Goal: Task Accomplishment & Management: Manage account settings

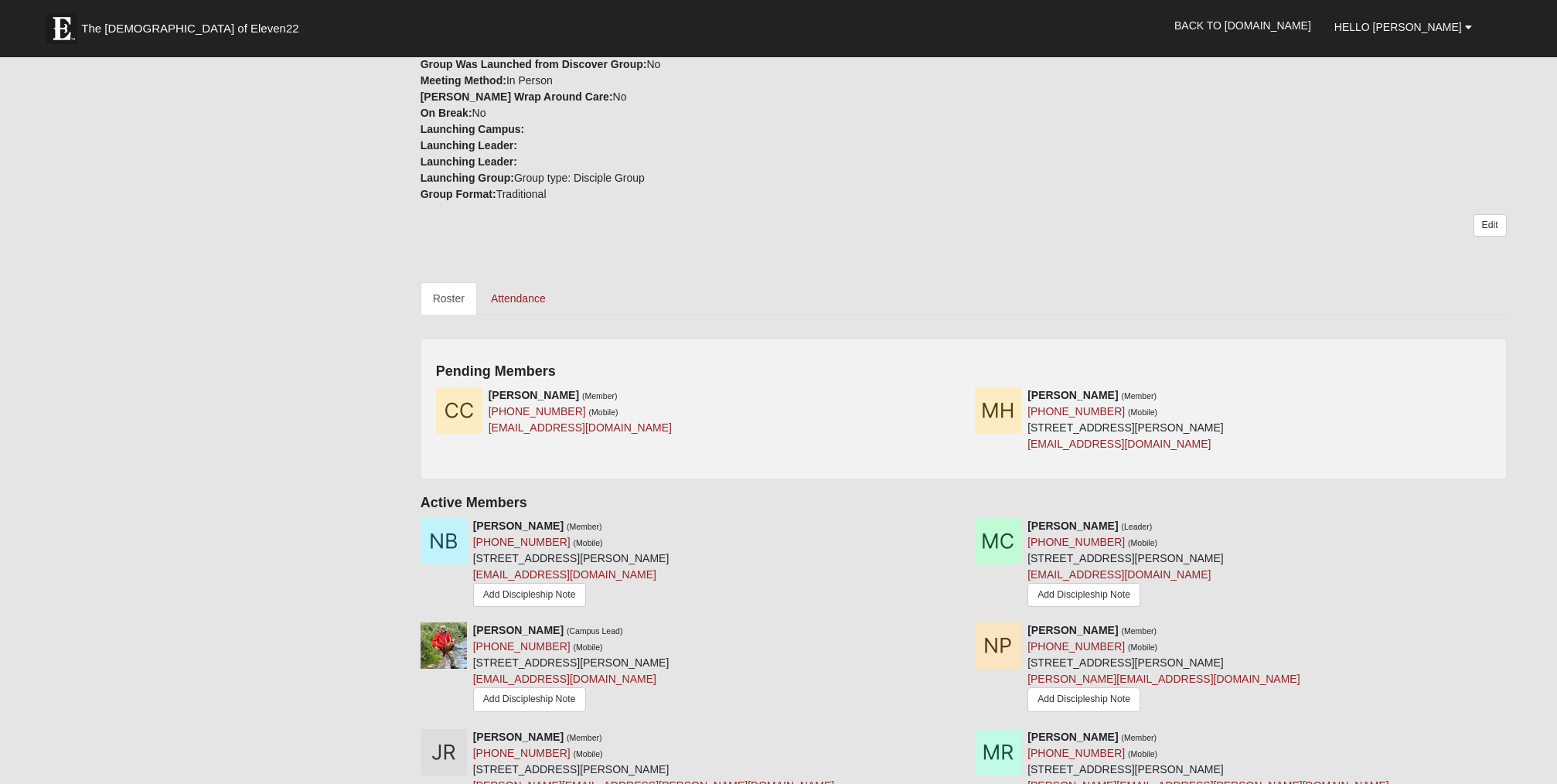
scroll to position [500, 0]
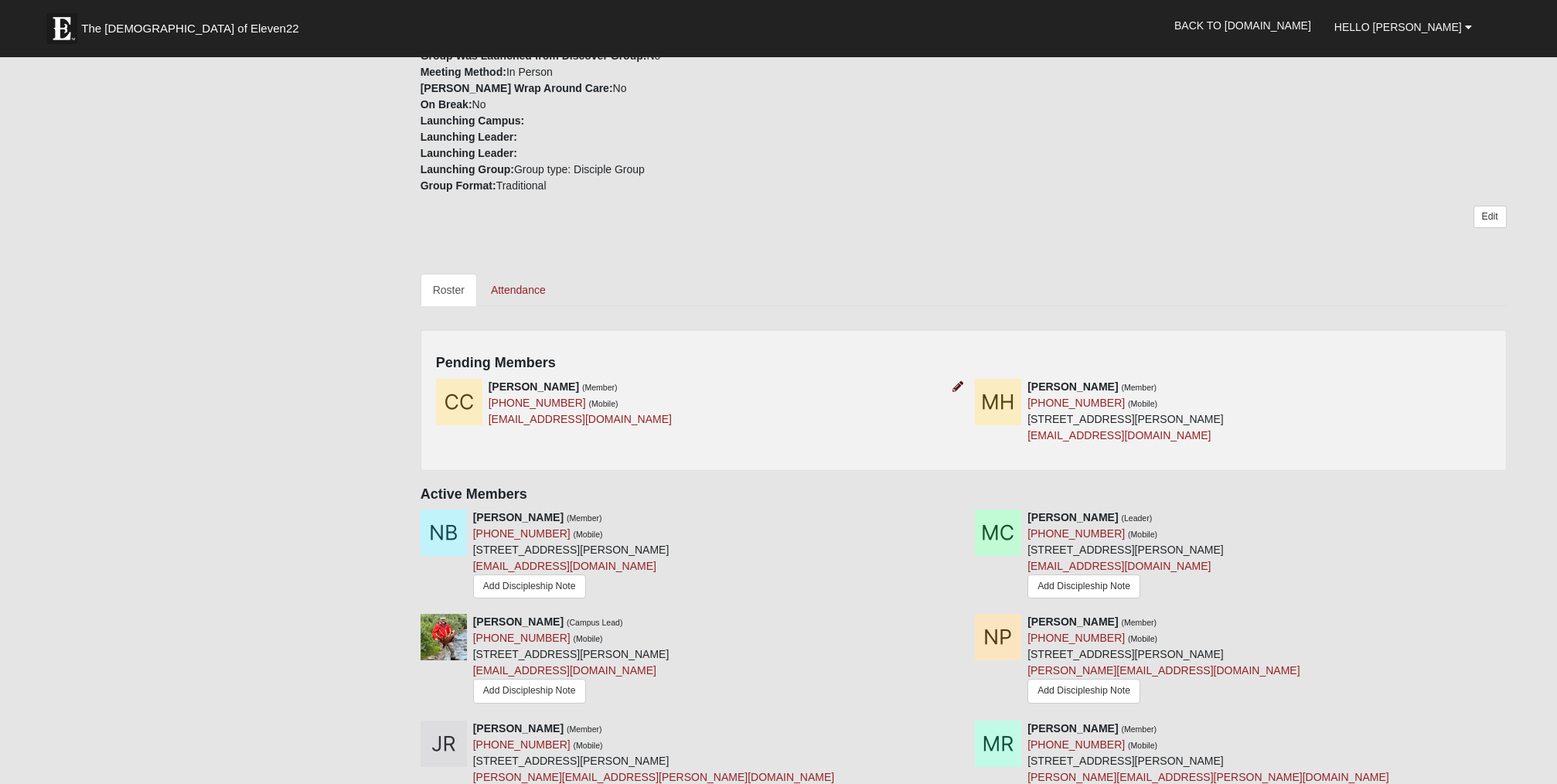
click at [957, 383] on icon at bounding box center [957, 385] width 10 height 10
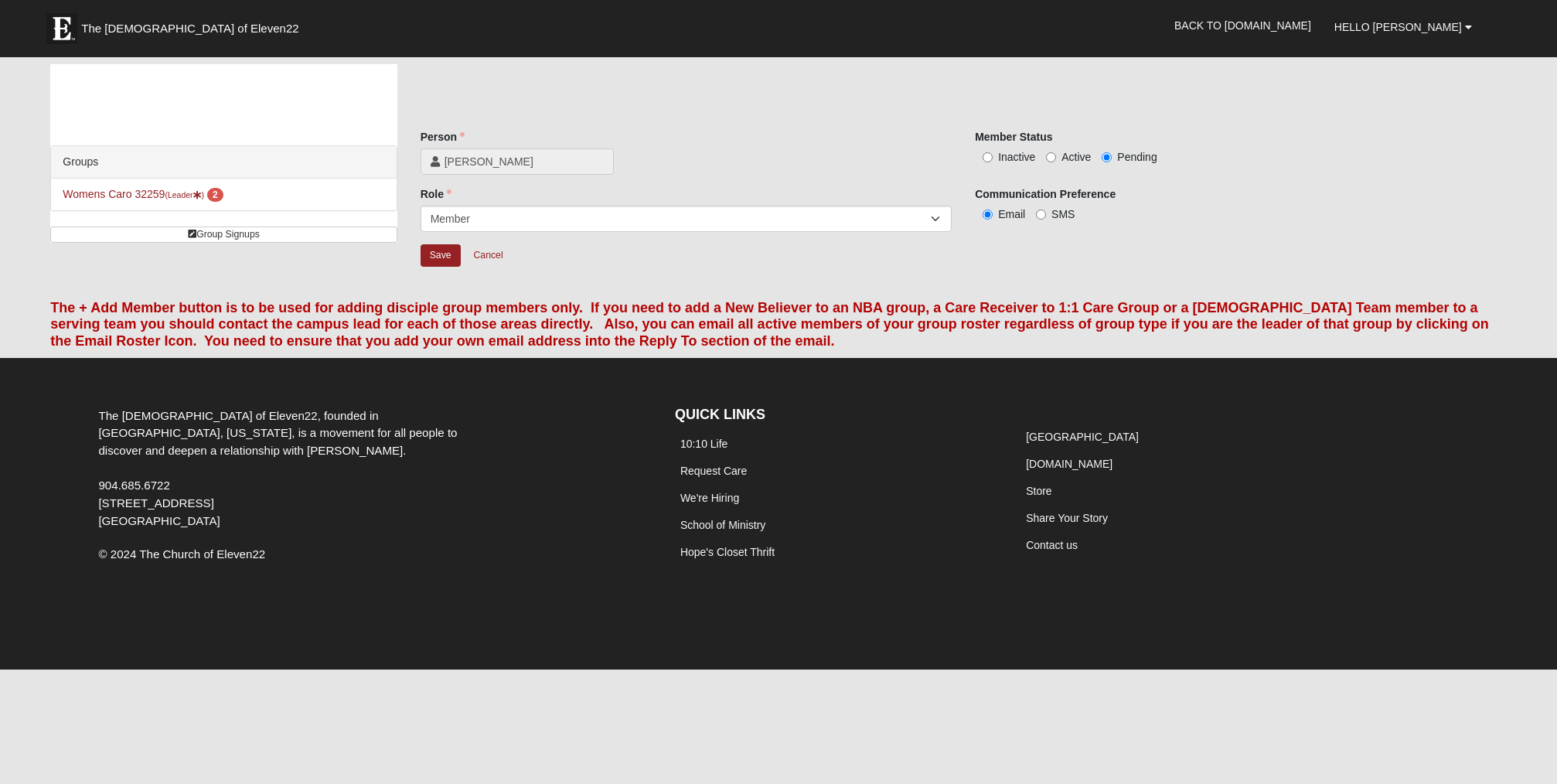
click at [1051, 155] on input "Active" at bounding box center [1050, 157] width 10 height 10
radio input "true"
click at [450, 253] on input "Save" at bounding box center [440, 256] width 40 height 23
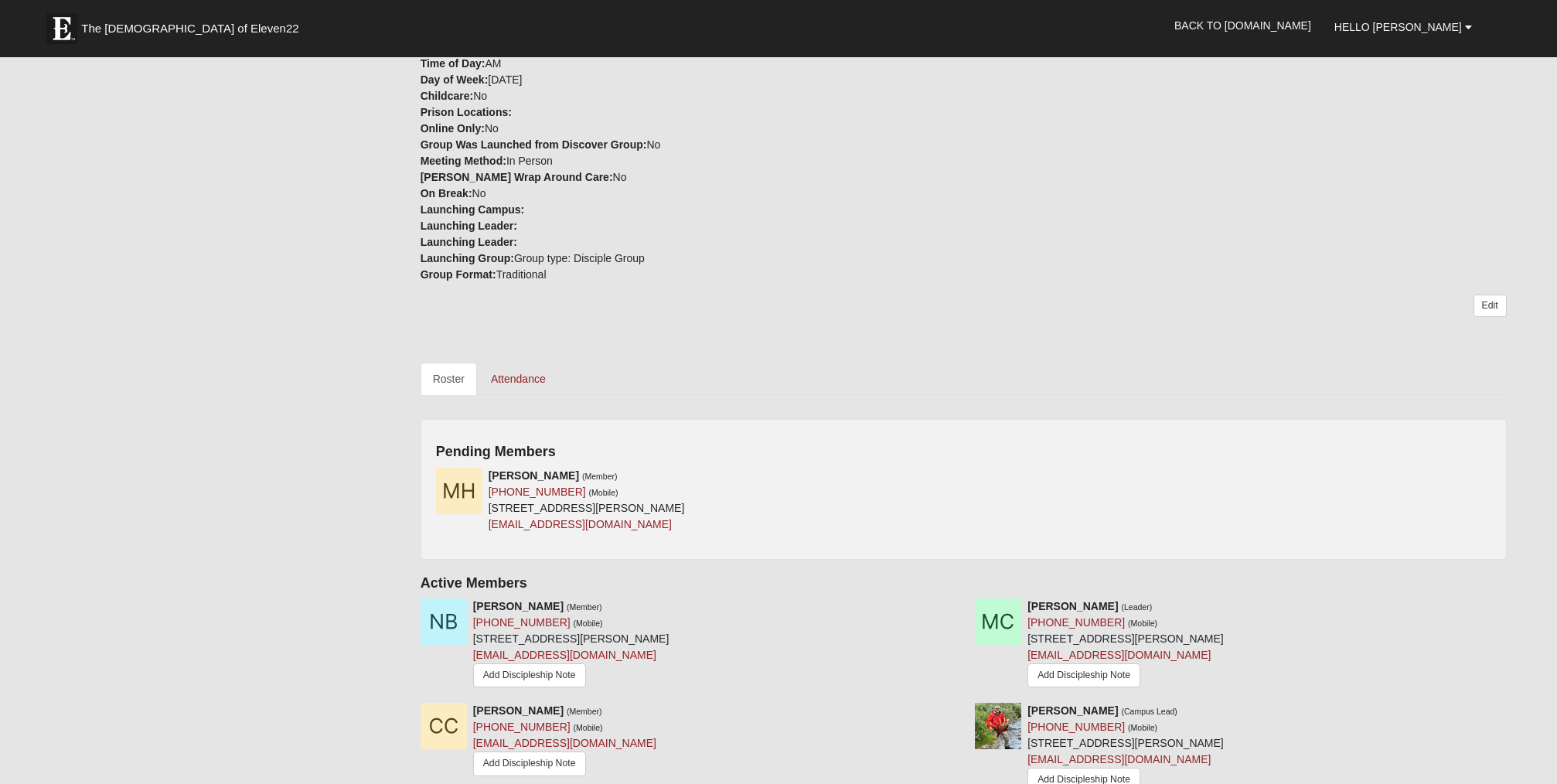
scroll to position [417, 0]
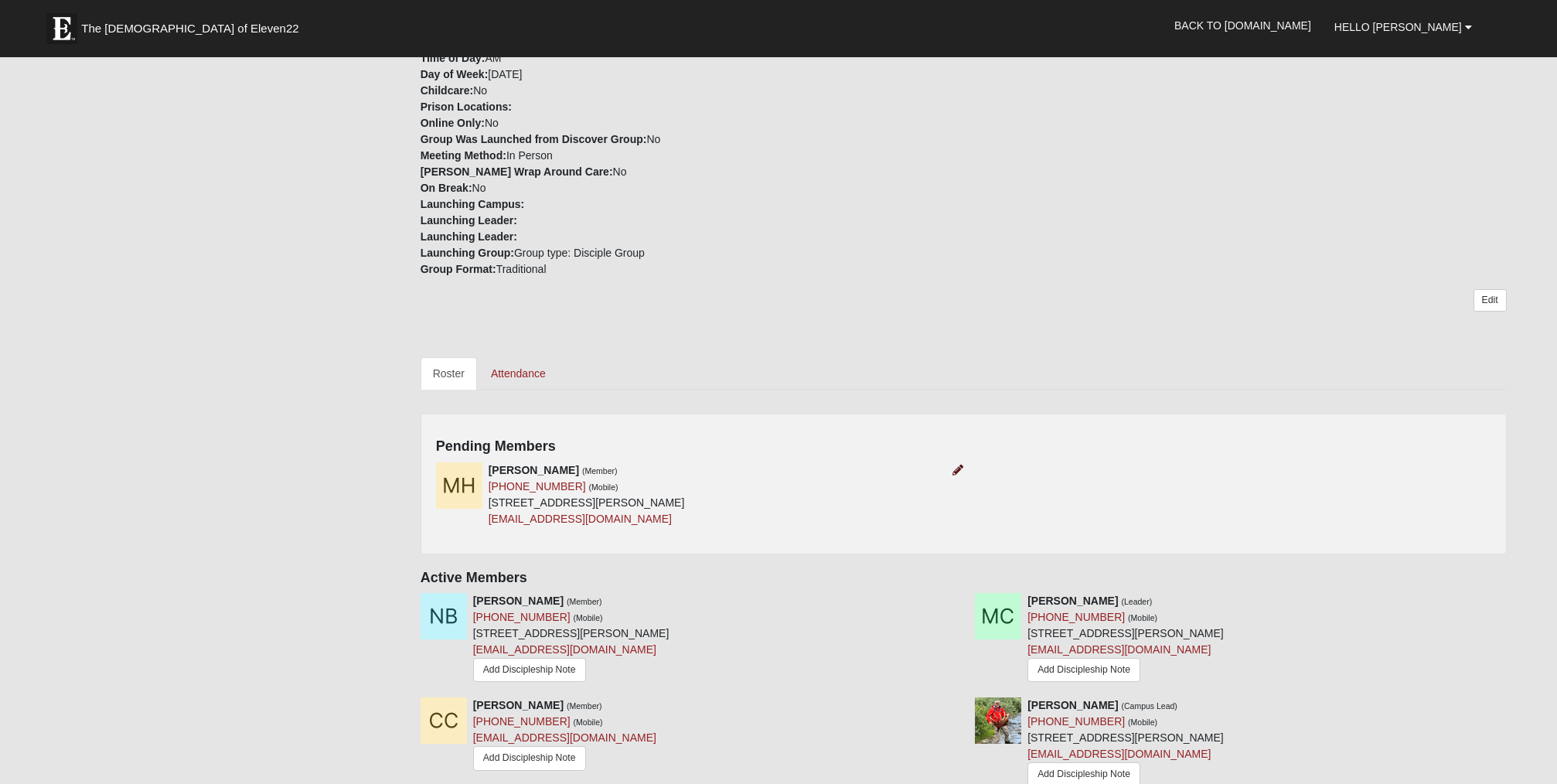
click at [957, 466] on icon at bounding box center [957, 470] width 10 height 10
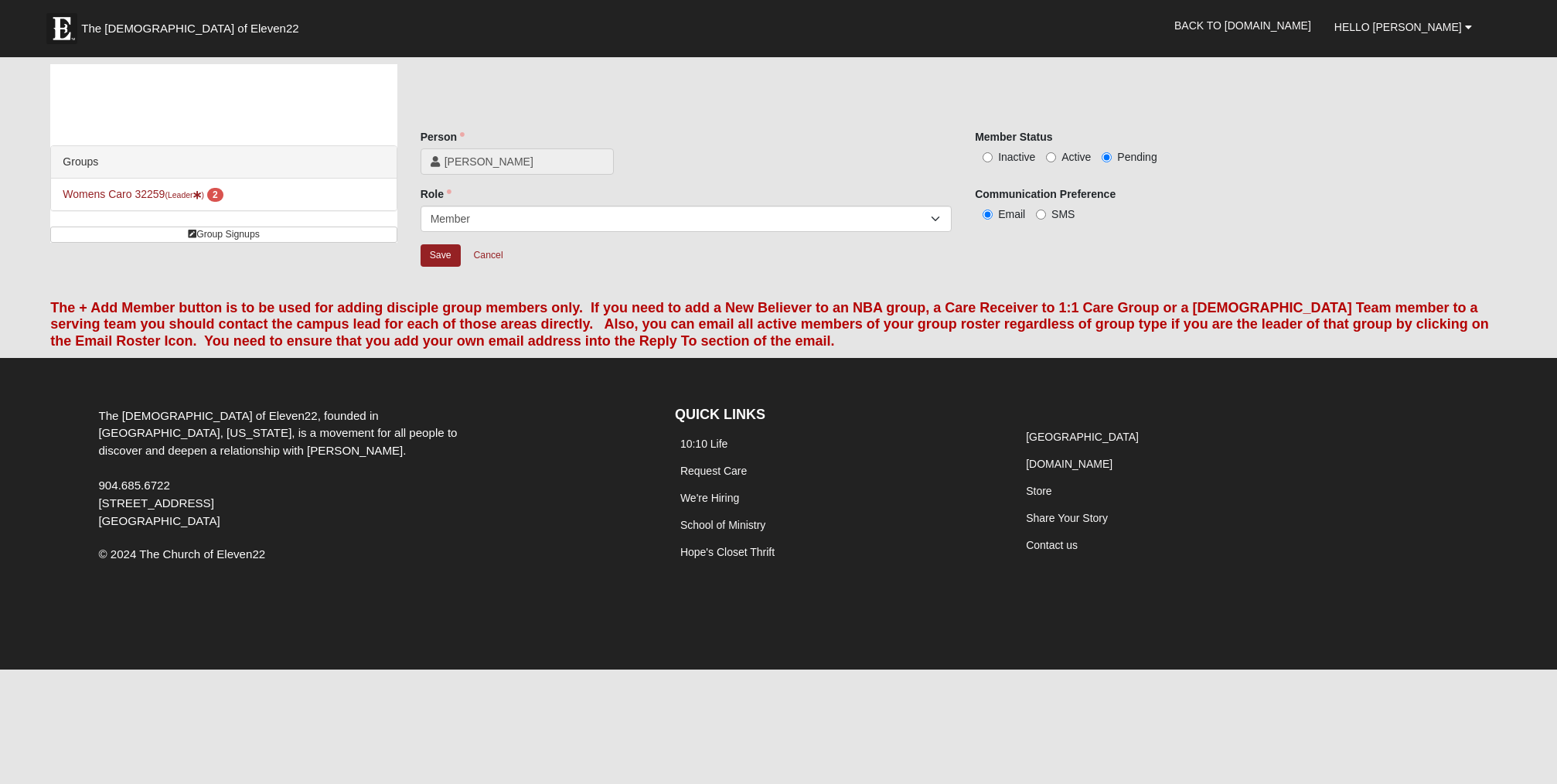
click at [1053, 157] on input "Active" at bounding box center [1050, 157] width 10 height 10
radio input "true"
click at [437, 257] on input "Save" at bounding box center [440, 256] width 40 height 23
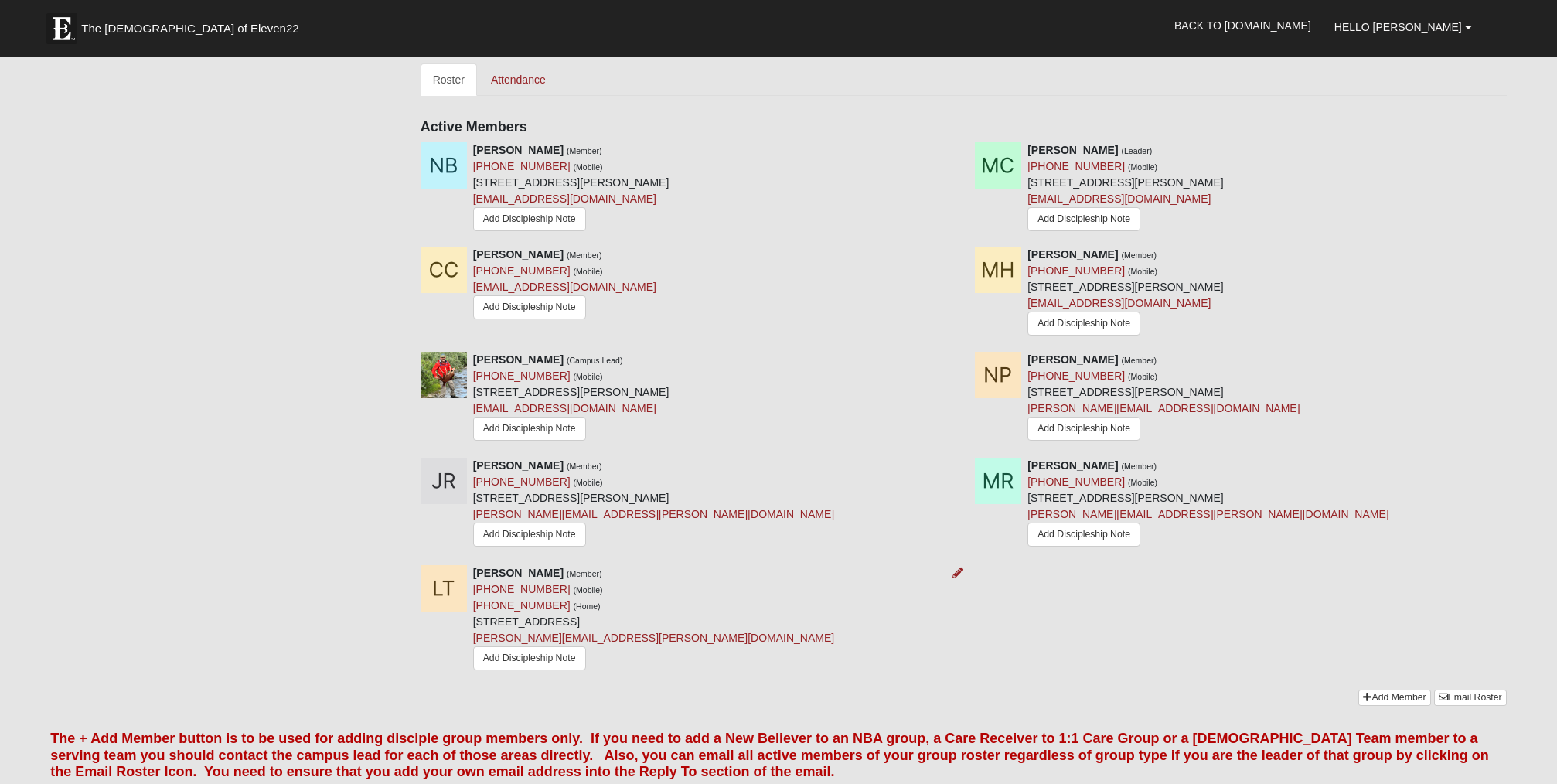
scroll to position [715, 0]
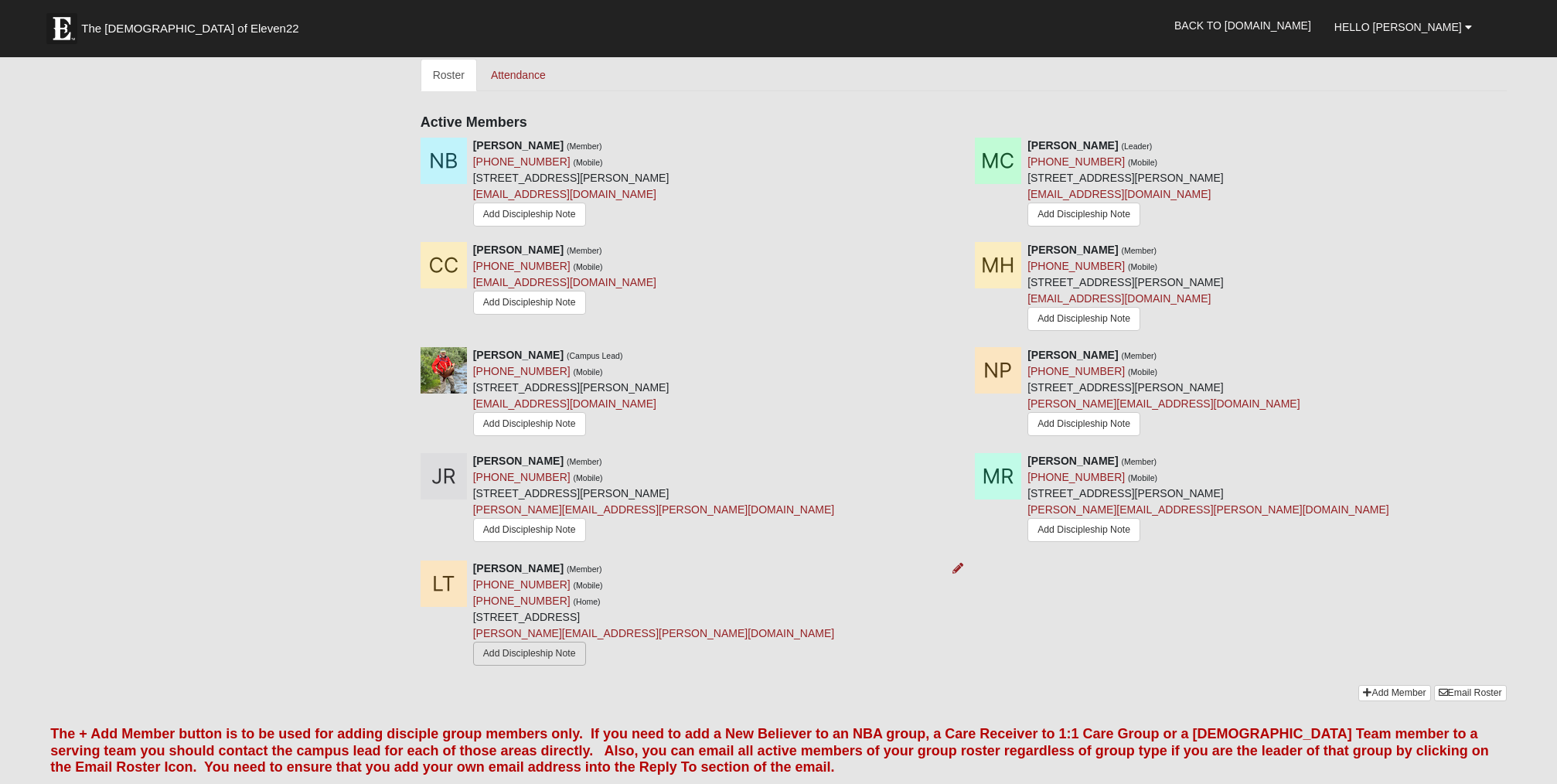
click at [529, 643] on link "Add Discipleship Note" at bounding box center [529, 652] width 113 height 24
click at [954, 562] on icon at bounding box center [957, 567] width 10 height 10
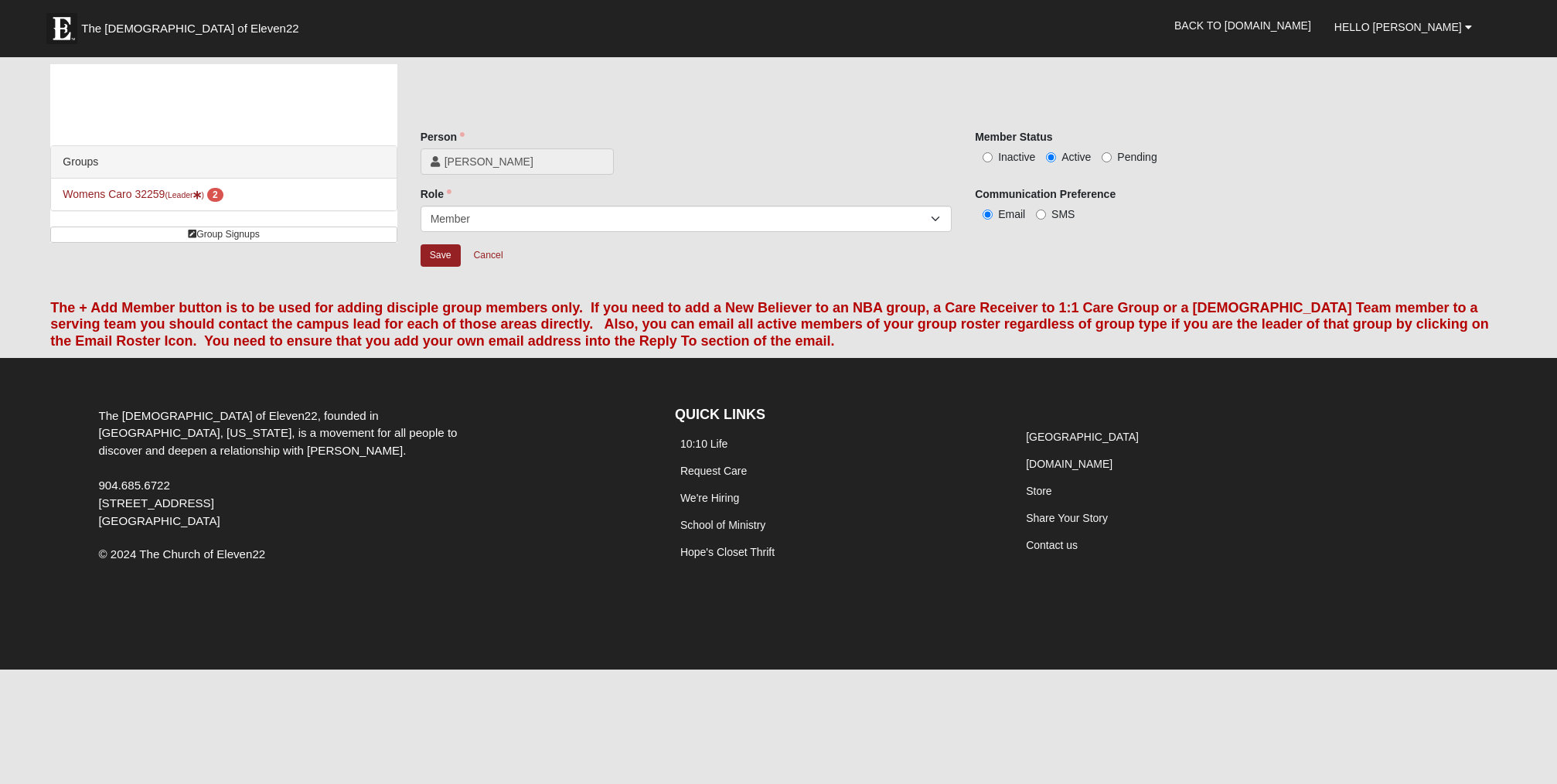
click at [987, 156] on input "Inactive" at bounding box center [987, 157] width 10 height 10
radio input "true"
click at [437, 253] on input "Save" at bounding box center [440, 256] width 40 height 23
